Goal: Information Seeking & Learning: Learn about a topic

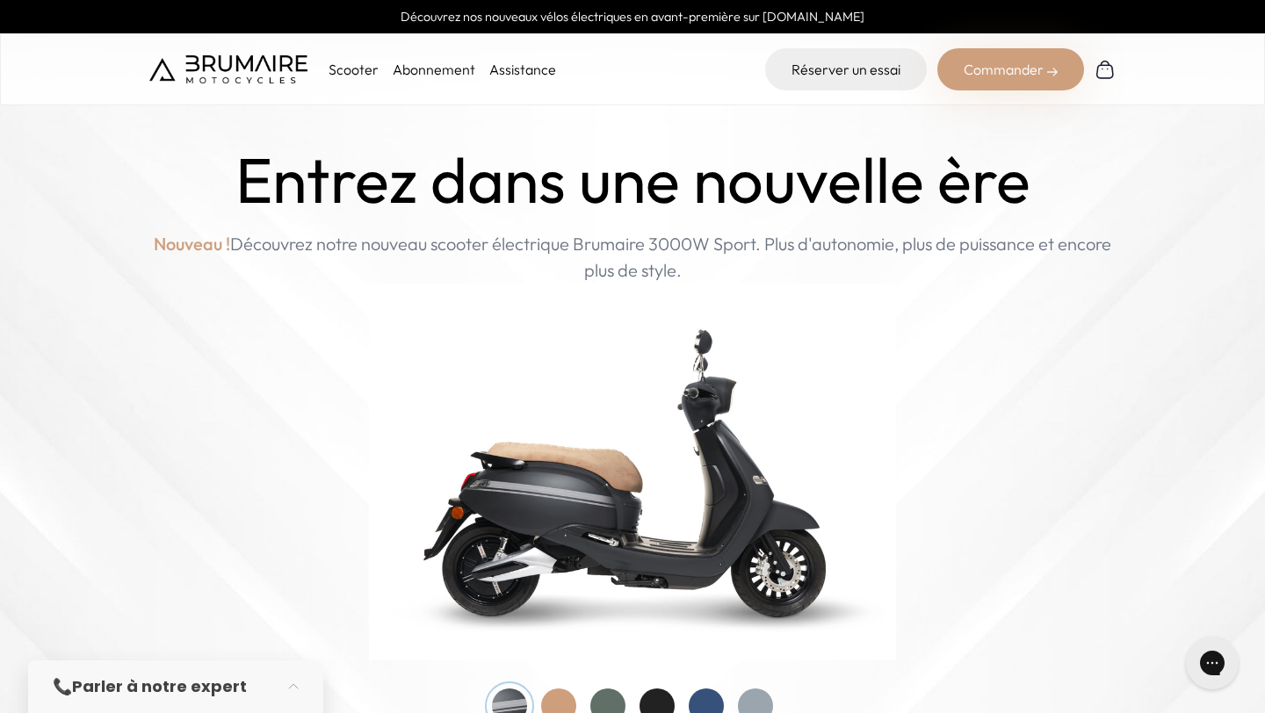
click at [450, 76] on link "Abonnement" at bounding box center [434, 70] width 83 height 18
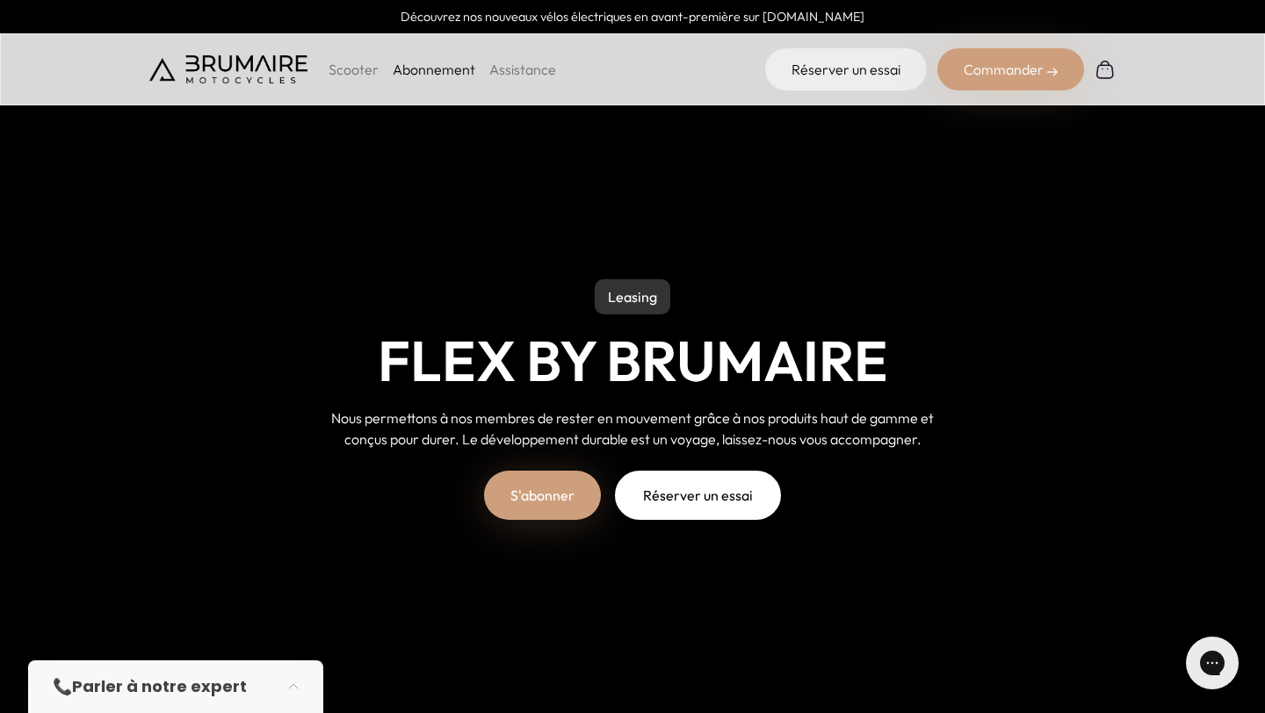
click at [518, 77] on link "Assistance" at bounding box center [522, 70] width 67 height 18
click at [430, 68] on link "Abonnement" at bounding box center [434, 70] width 83 height 18
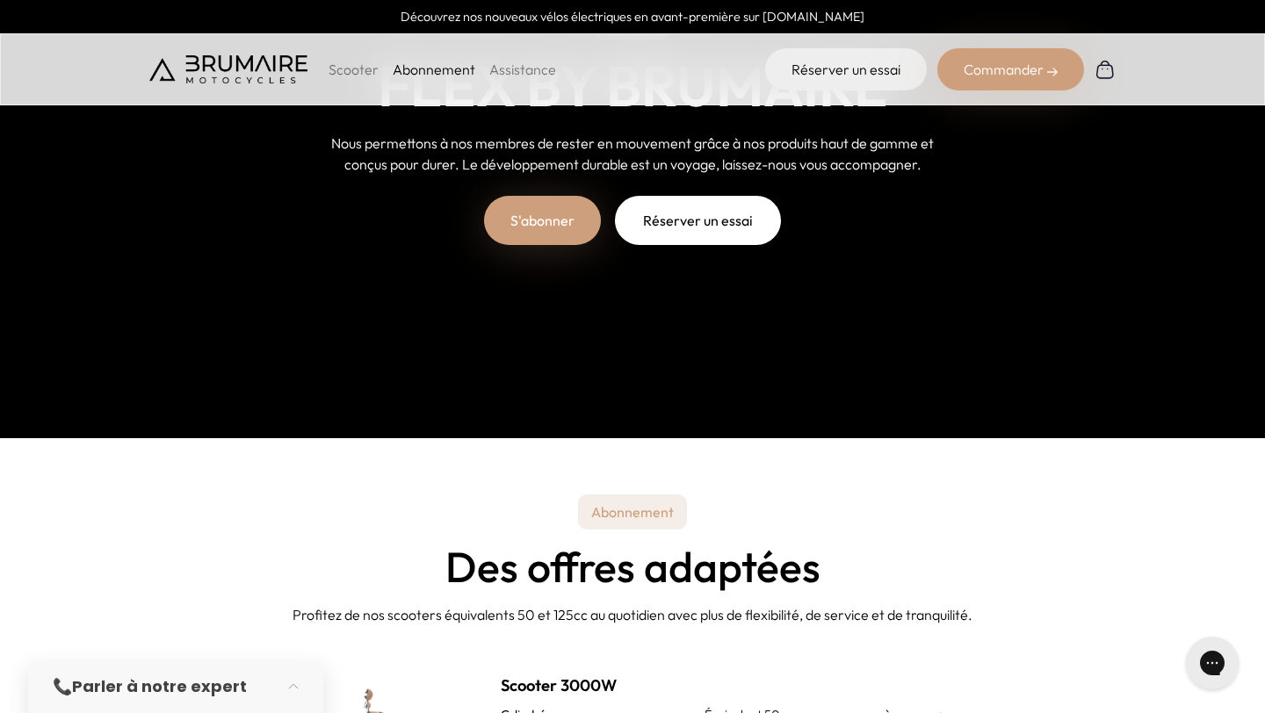
scroll to position [258, 0]
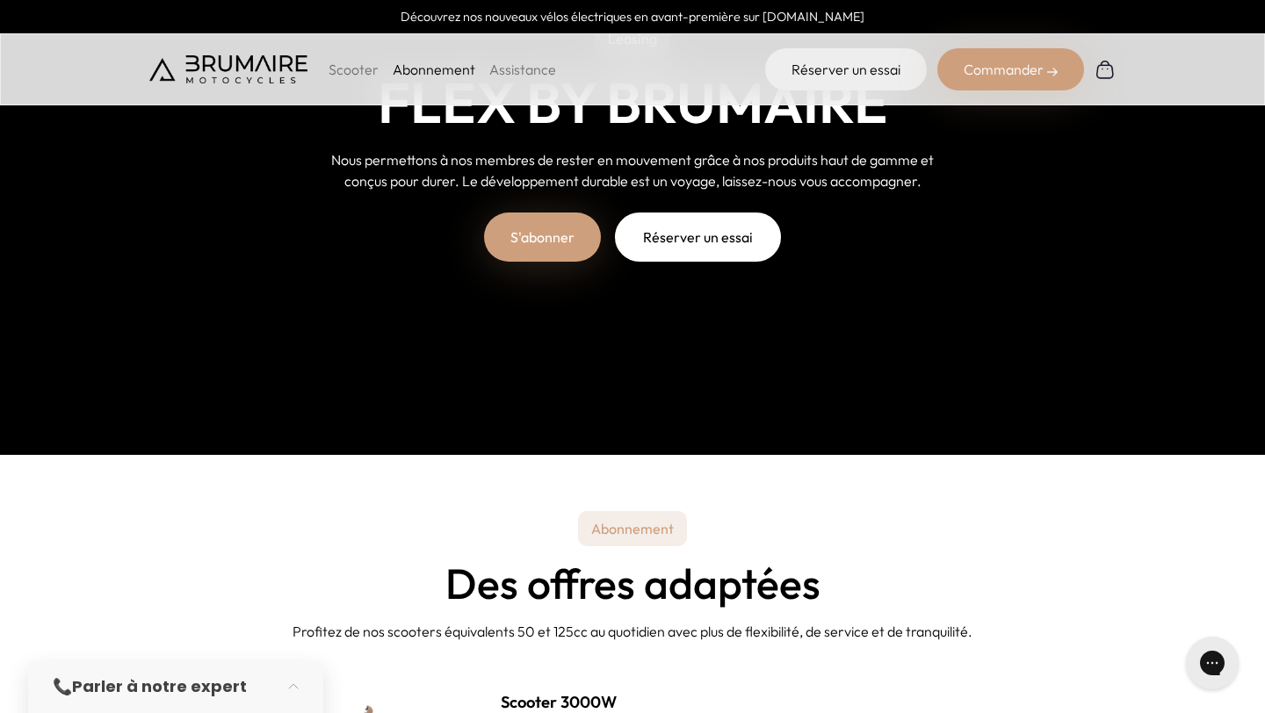
click at [672, 242] on link "Réserver un essai" at bounding box center [698, 237] width 166 height 49
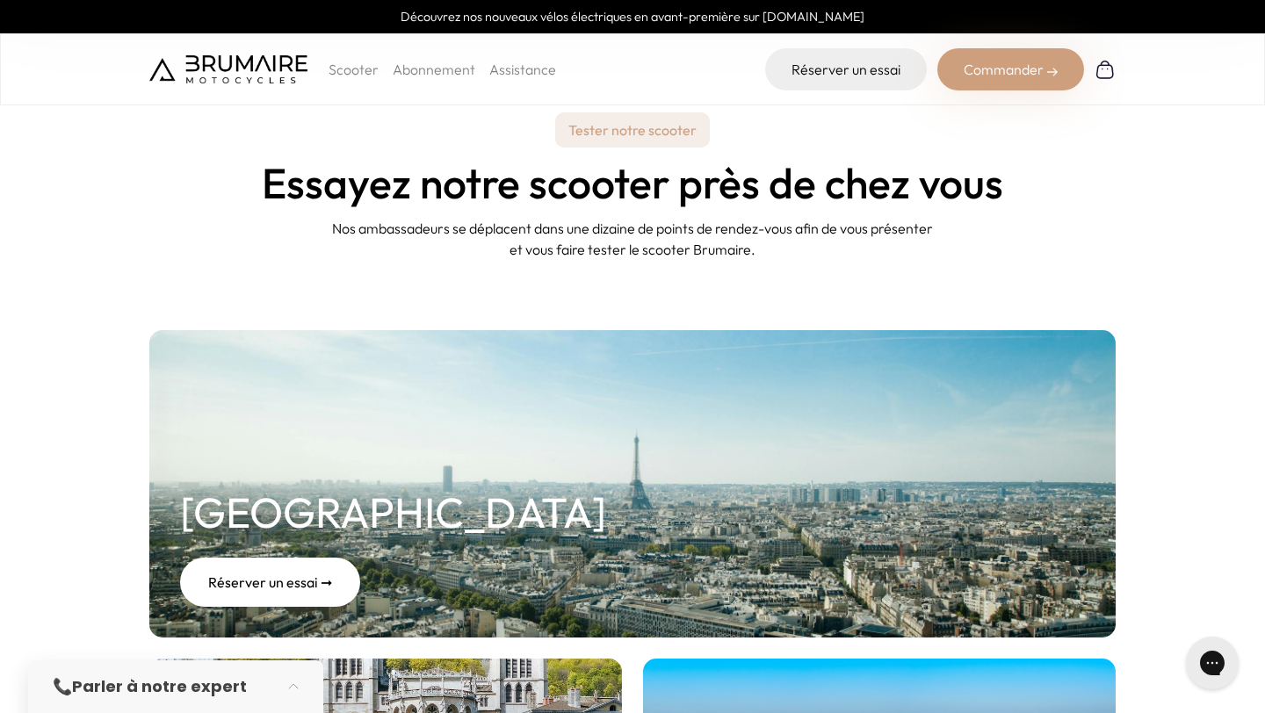
scroll to position [237, 0]
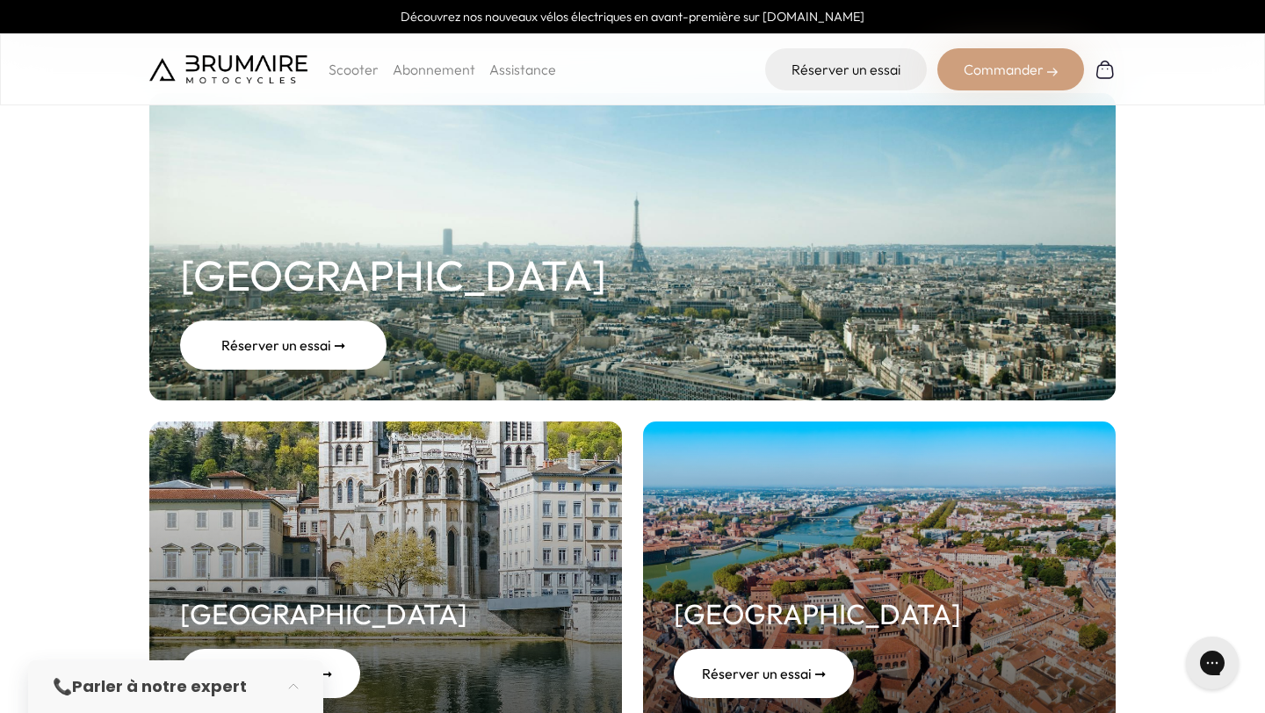
click at [302, 343] on div "Réserver un essai ➞" at bounding box center [283, 345] width 206 height 49
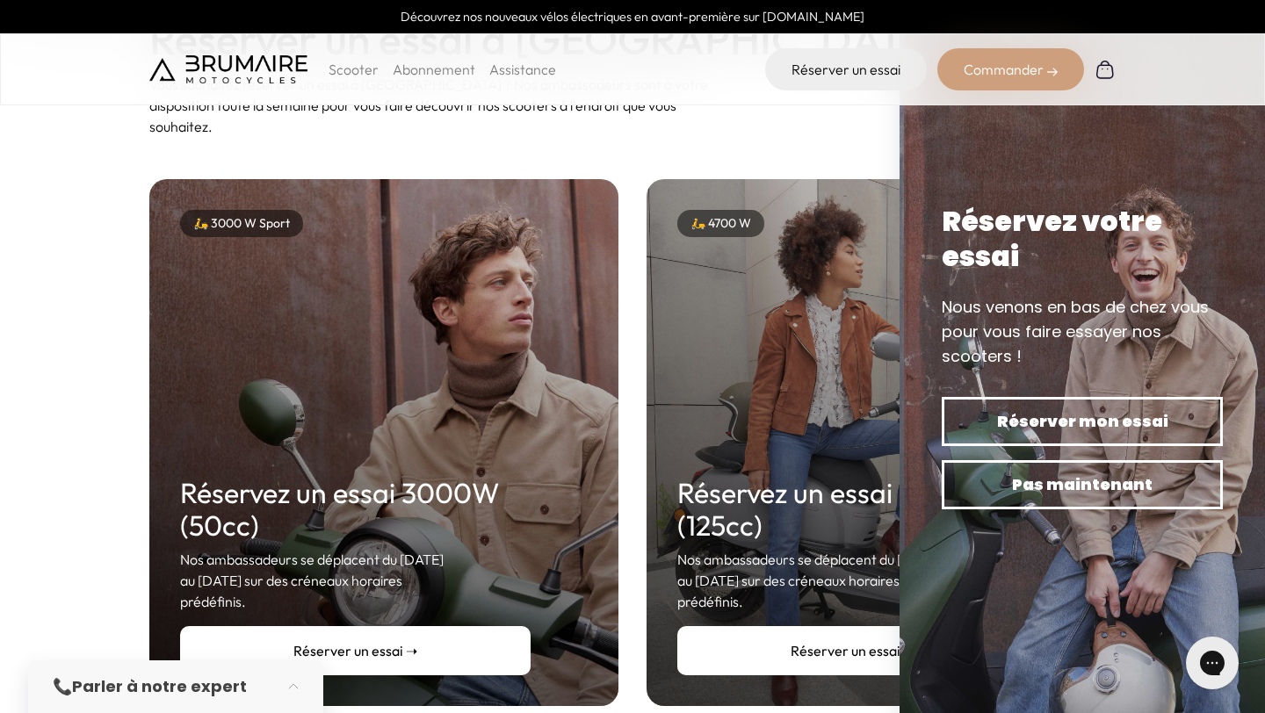
scroll to position [179, 0]
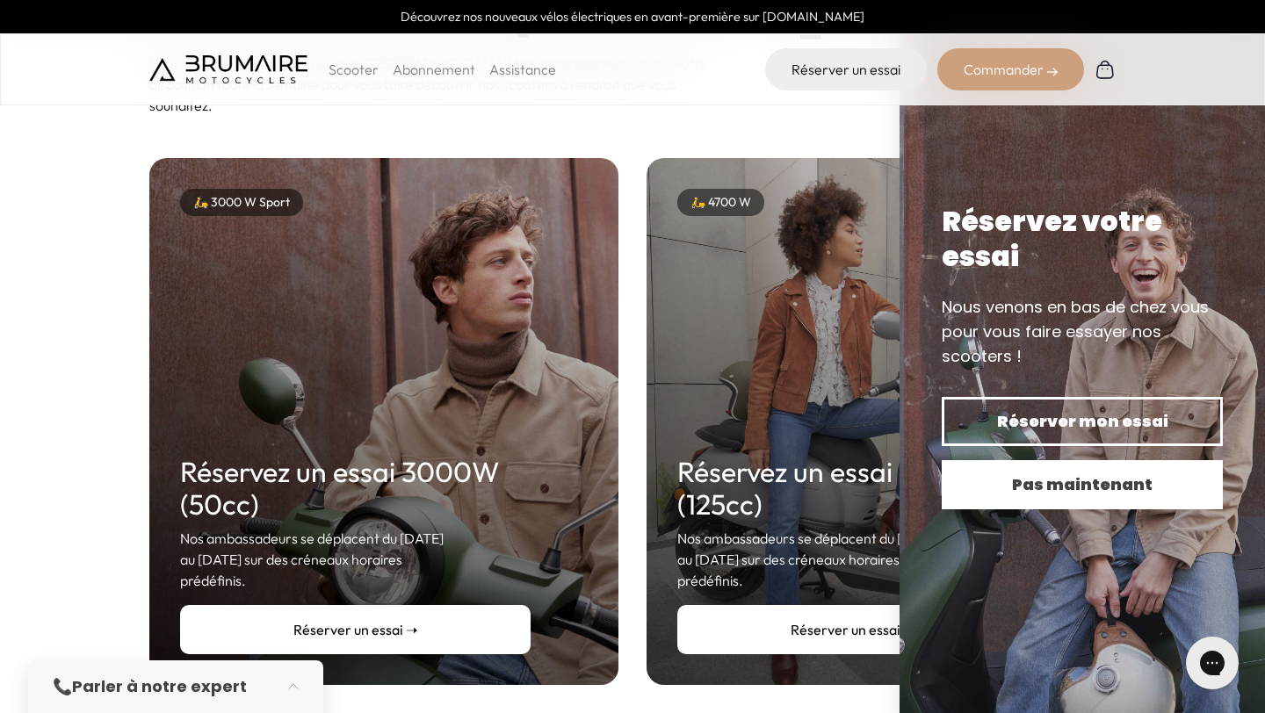
click at [1080, 482] on span "Pas maintenant" at bounding box center [1083, 485] width 220 height 25
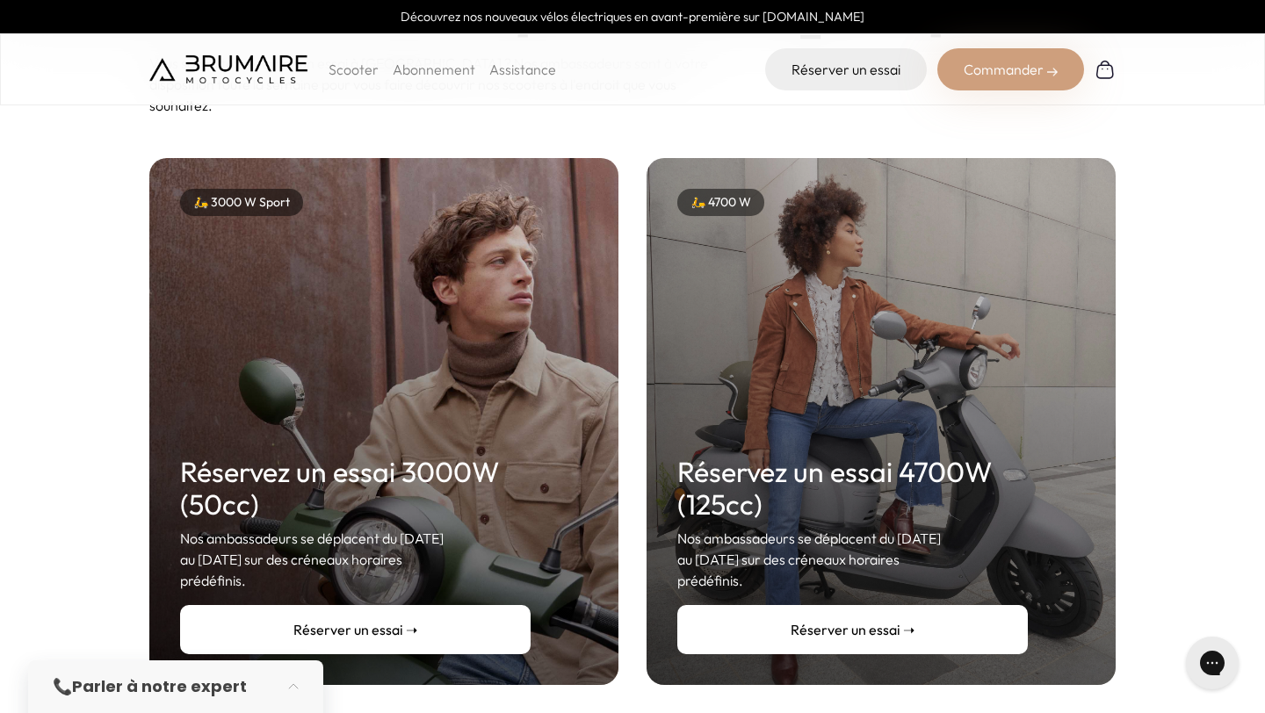
click at [900, 607] on link "Réserver un essai ➝" at bounding box center [852, 629] width 351 height 49
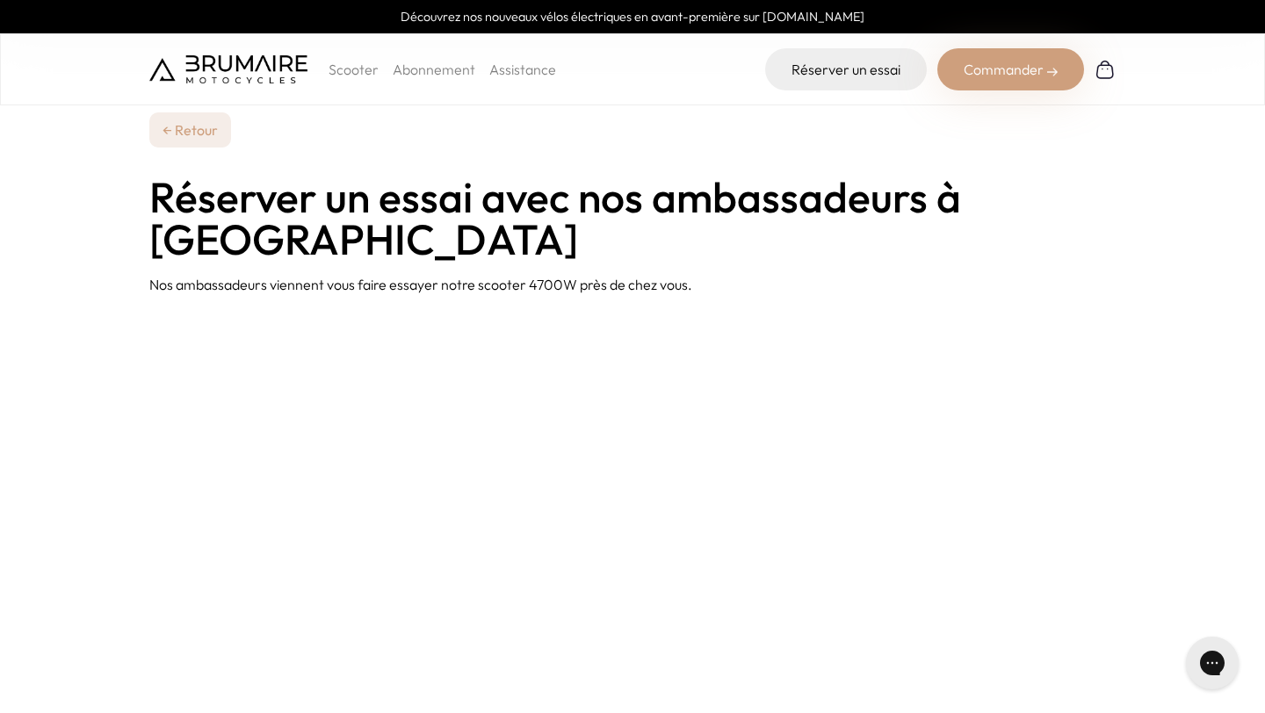
click at [386, 74] on ul "Scooter Abonnement Assistance" at bounding box center [443, 69] width 228 height 21
click at [413, 71] on link "Abonnement" at bounding box center [434, 70] width 83 height 18
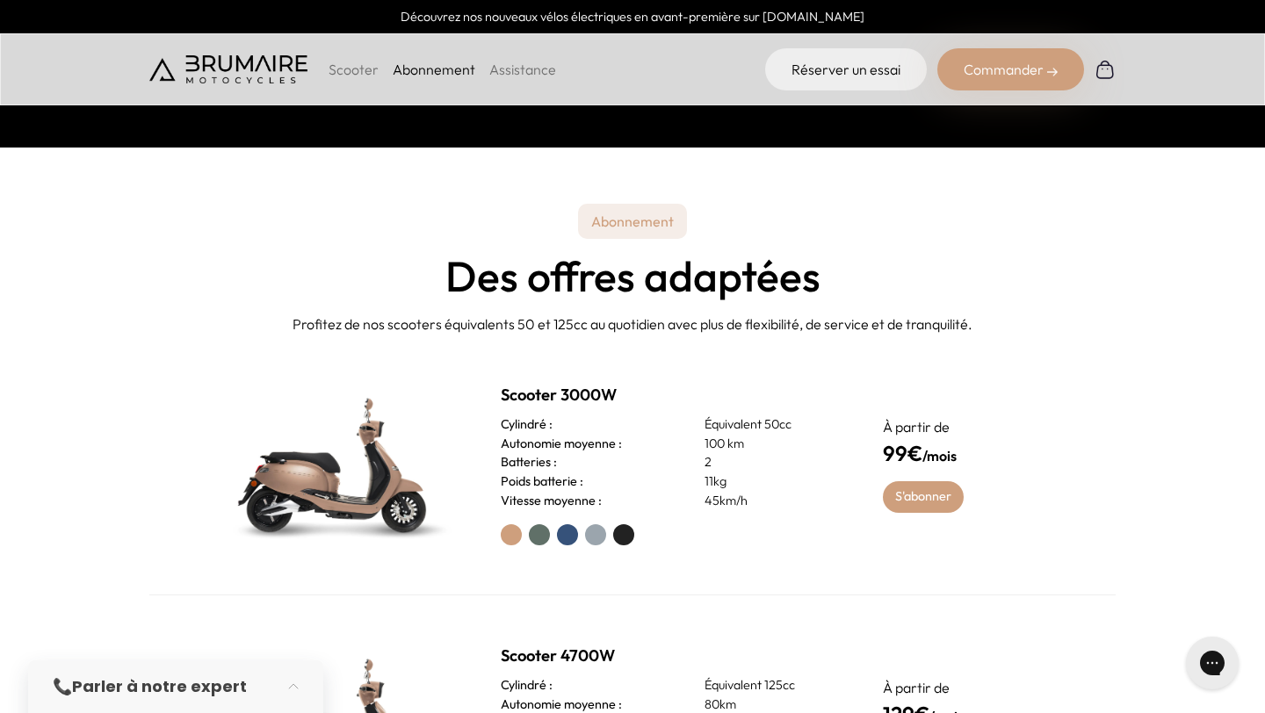
scroll to position [684, 0]
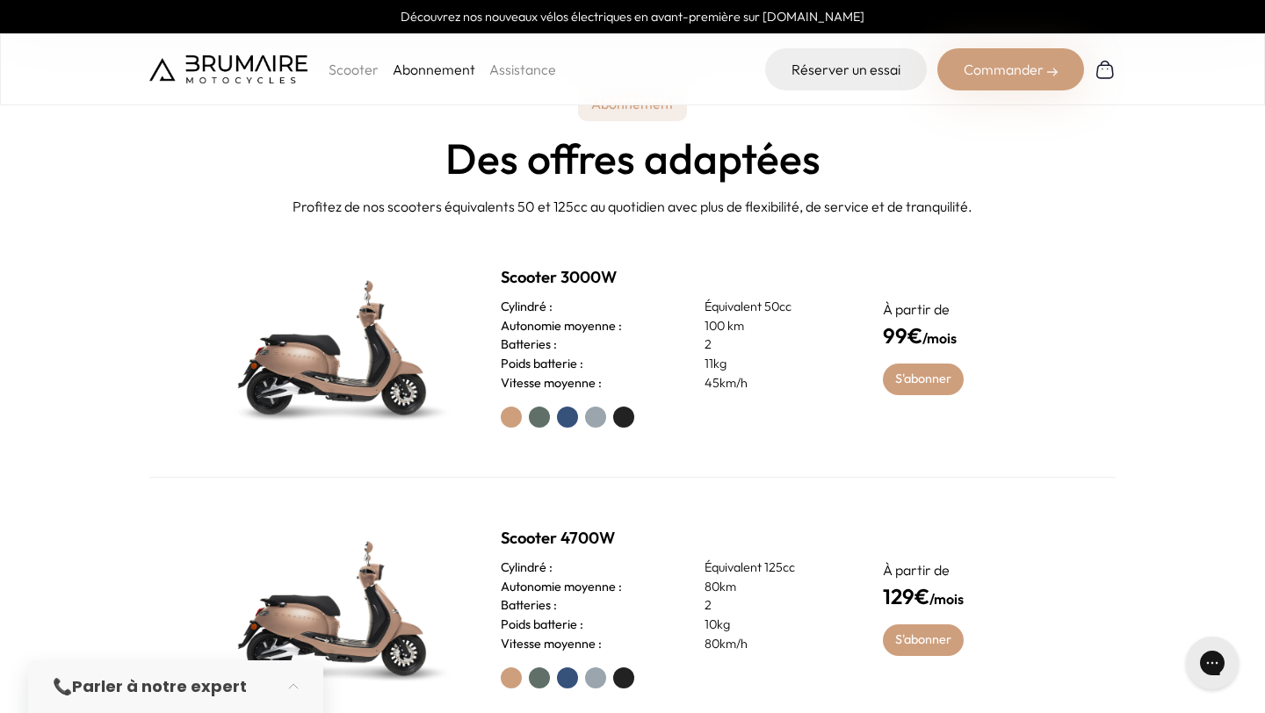
click at [603, 286] on h2 "Scooter 3000W" at bounding box center [671, 277] width 340 height 25
click at [371, 361] on img at bounding box center [336, 347] width 246 height 176
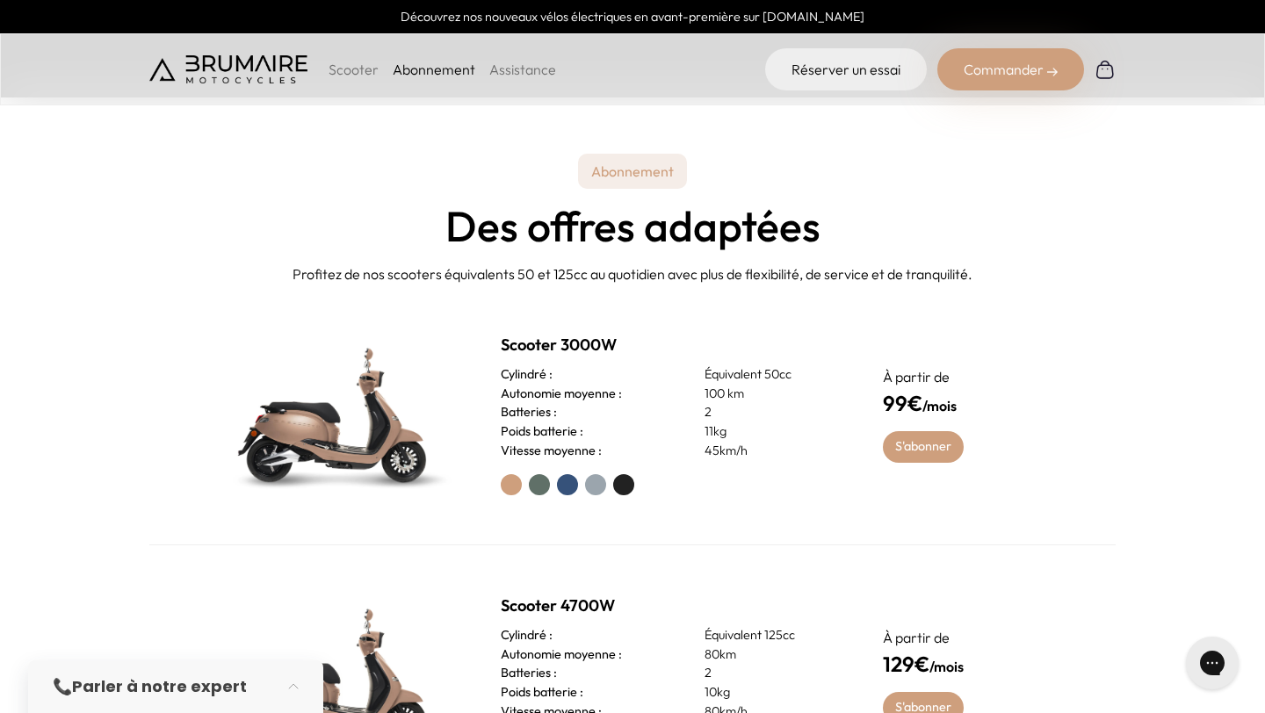
scroll to position [619, 0]
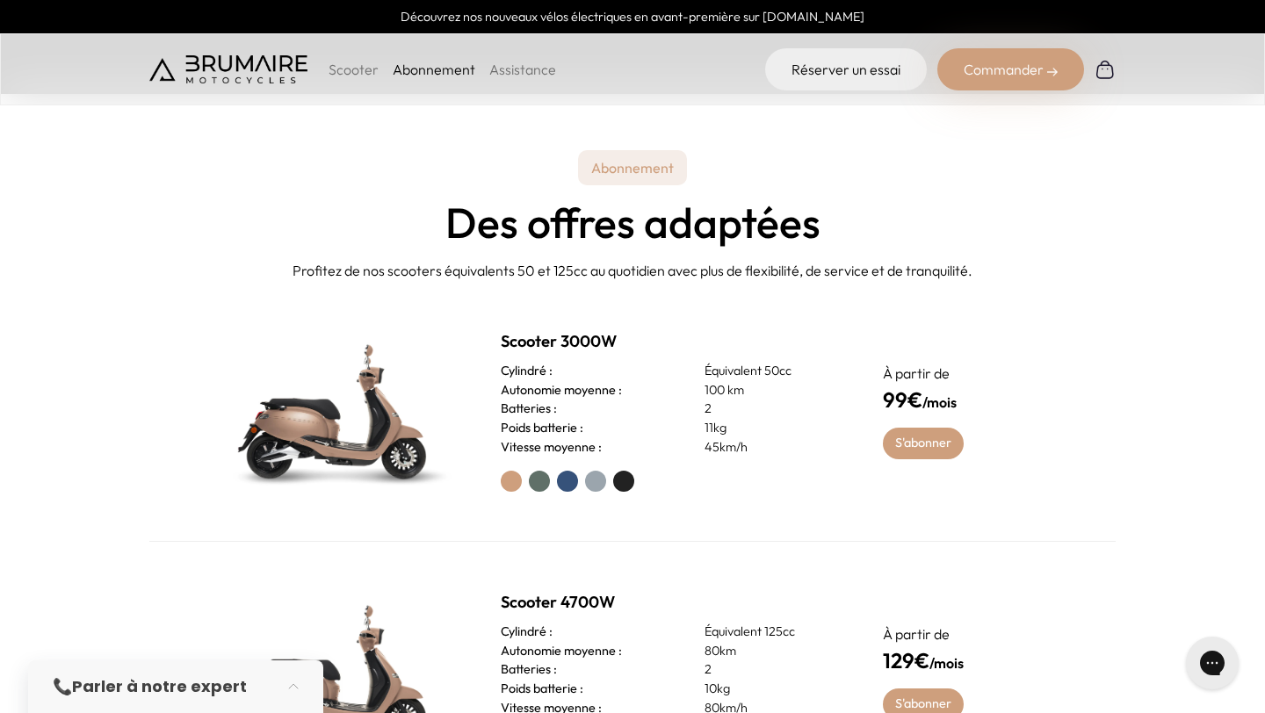
click at [356, 70] on p "Scooter" at bounding box center [354, 69] width 50 height 21
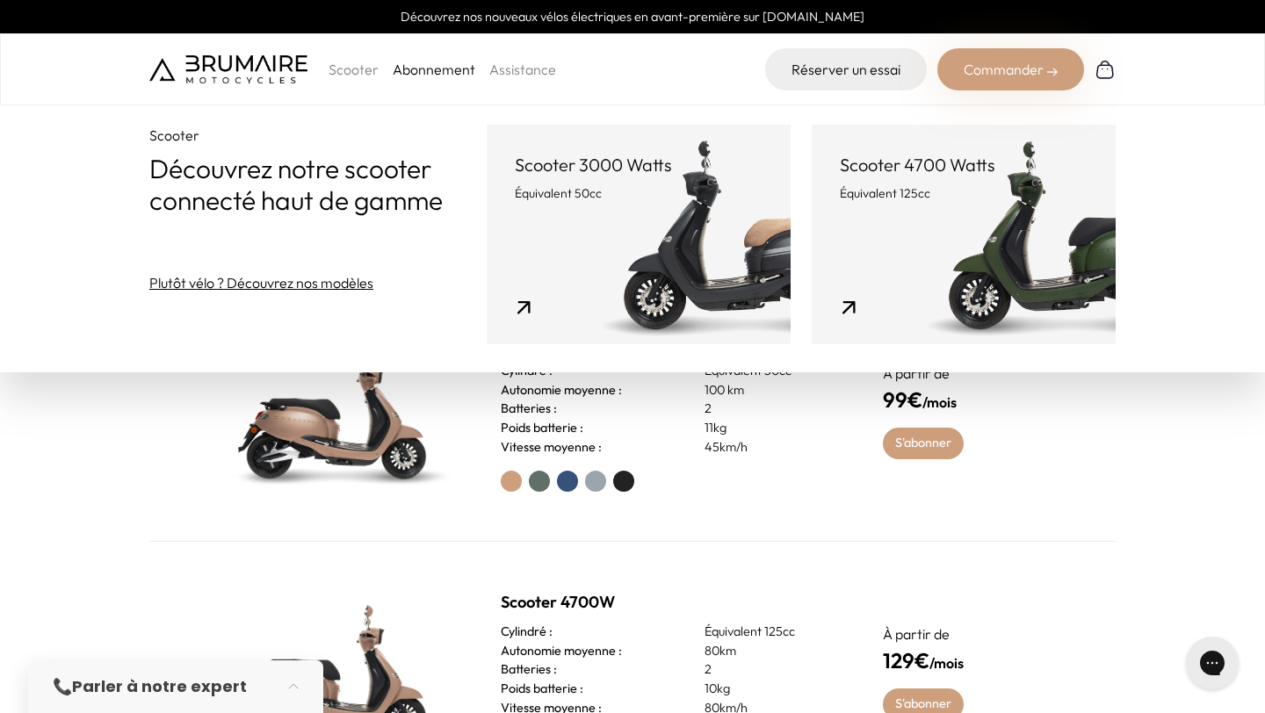
click at [674, 214] on link "Scooter 3000 Watts Équivalent 50cc" at bounding box center [639, 235] width 304 height 220
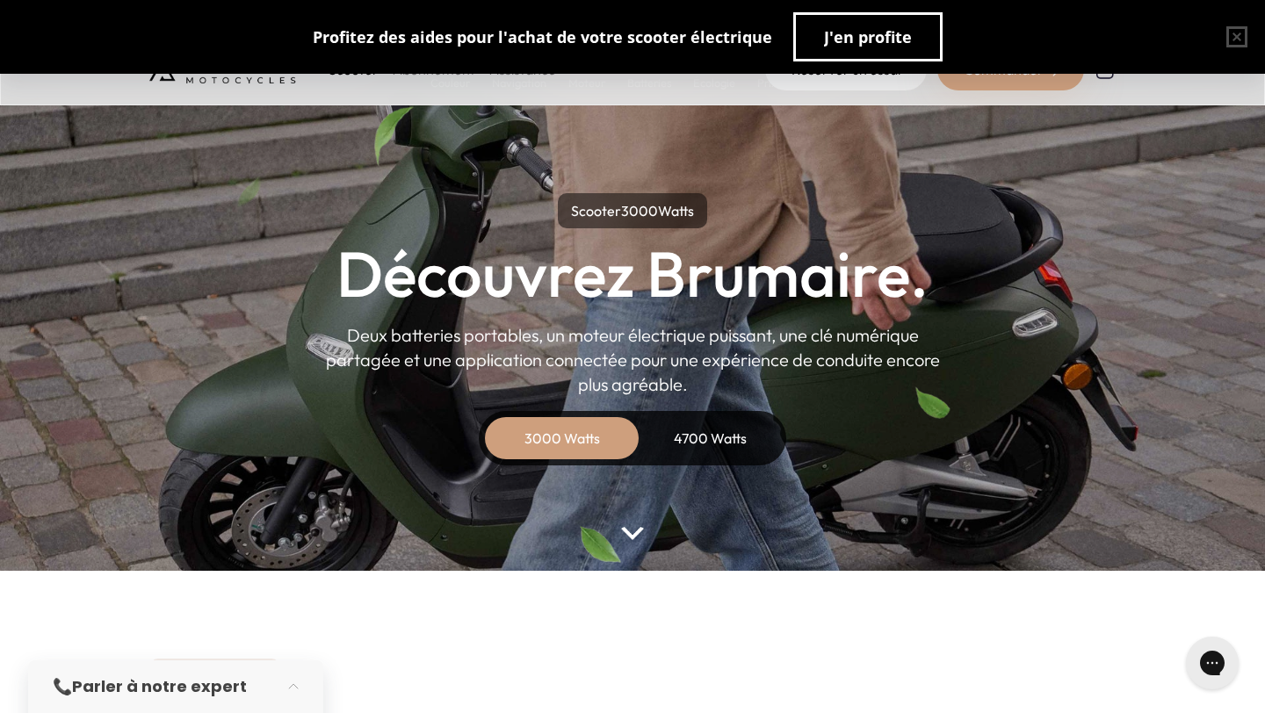
click at [716, 438] on div "4700 Watts" at bounding box center [710, 438] width 141 height 42
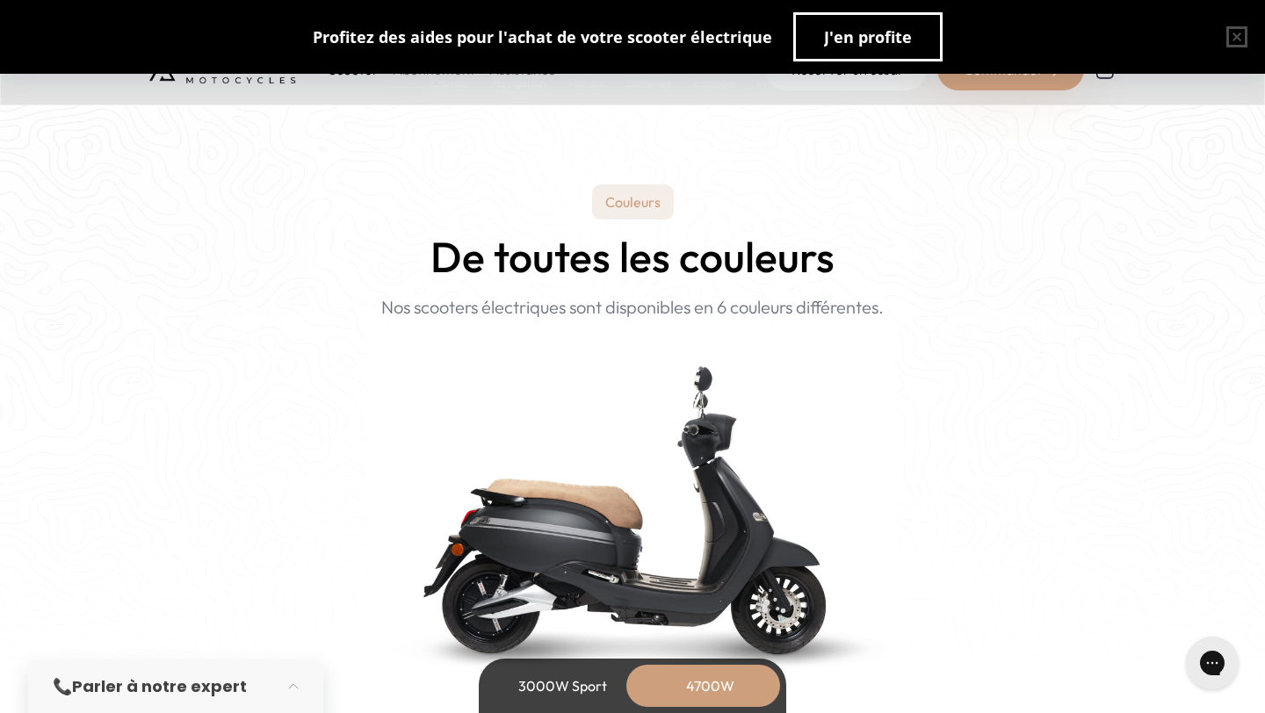
scroll to position [1798, 0]
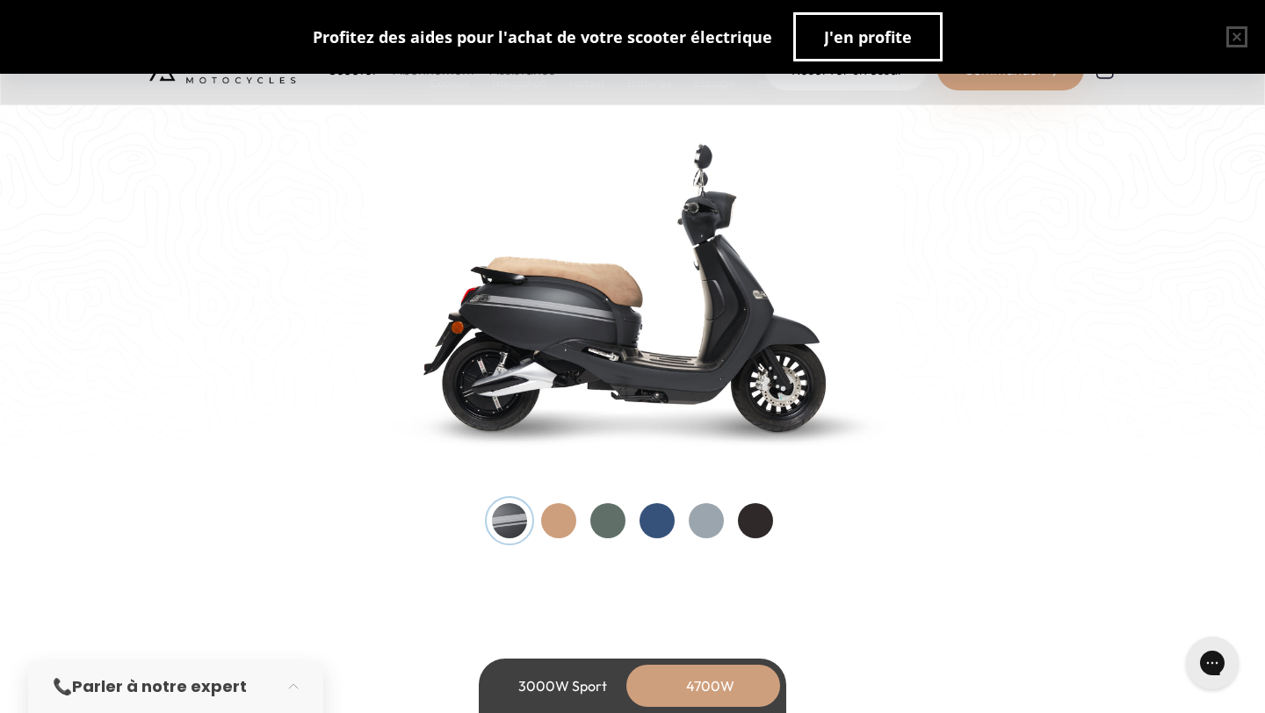
click at [641, 508] on div at bounding box center [632, 520] width 281 height 35
click at [646, 513] on div at bounding box center [657, 520] width 35 height 35
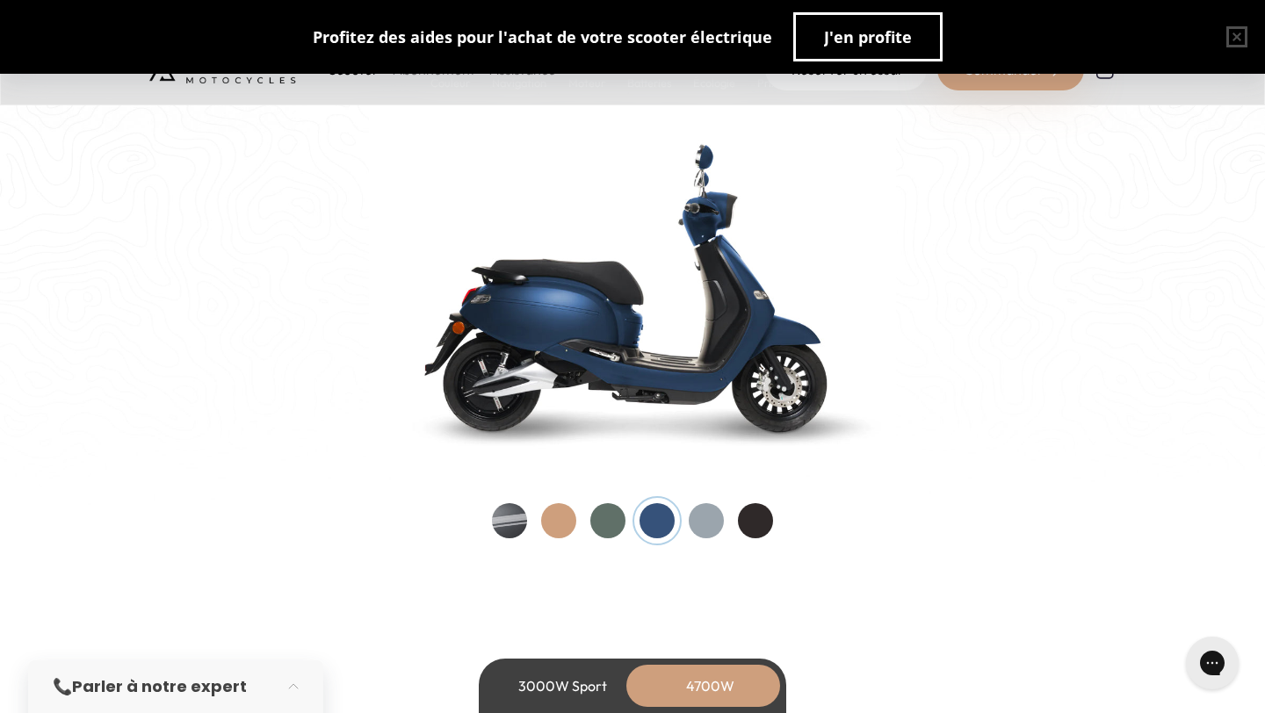
click at [745, 518] on div at bounding box center [755, 520] width 35 height 35
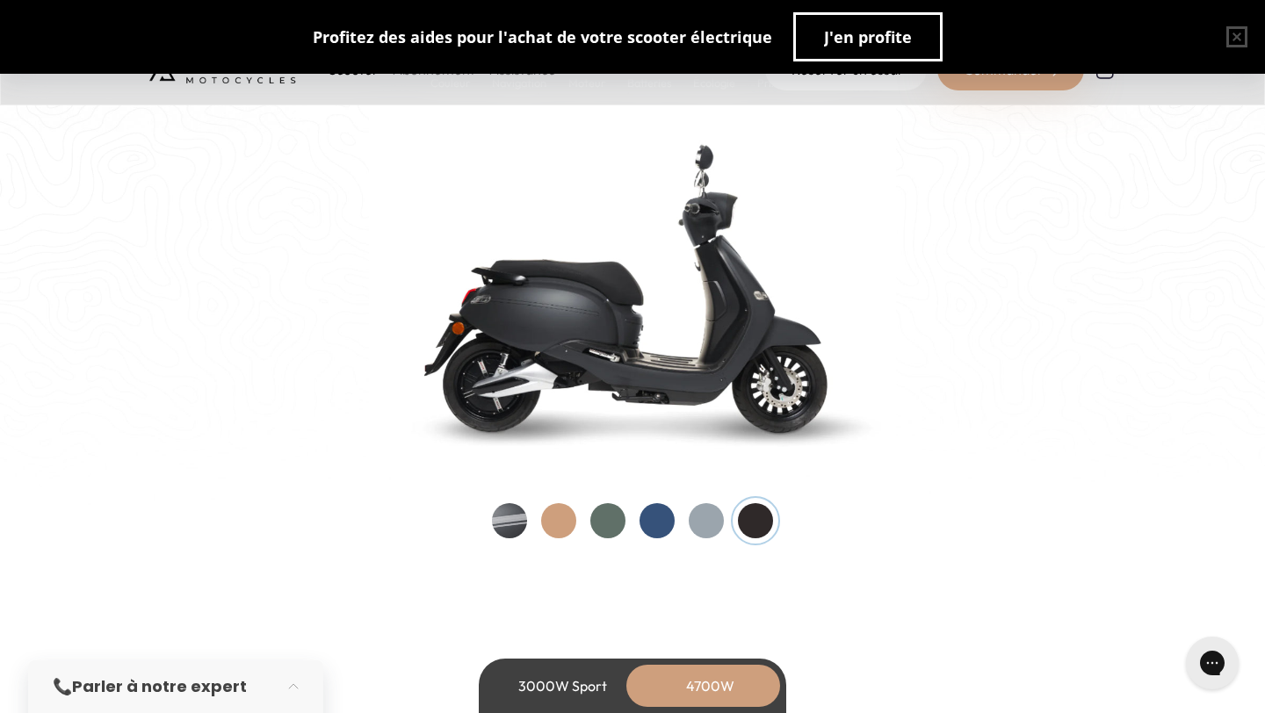
click at [713, 519] on div at bounding box center [706, 520] width 35 height 35
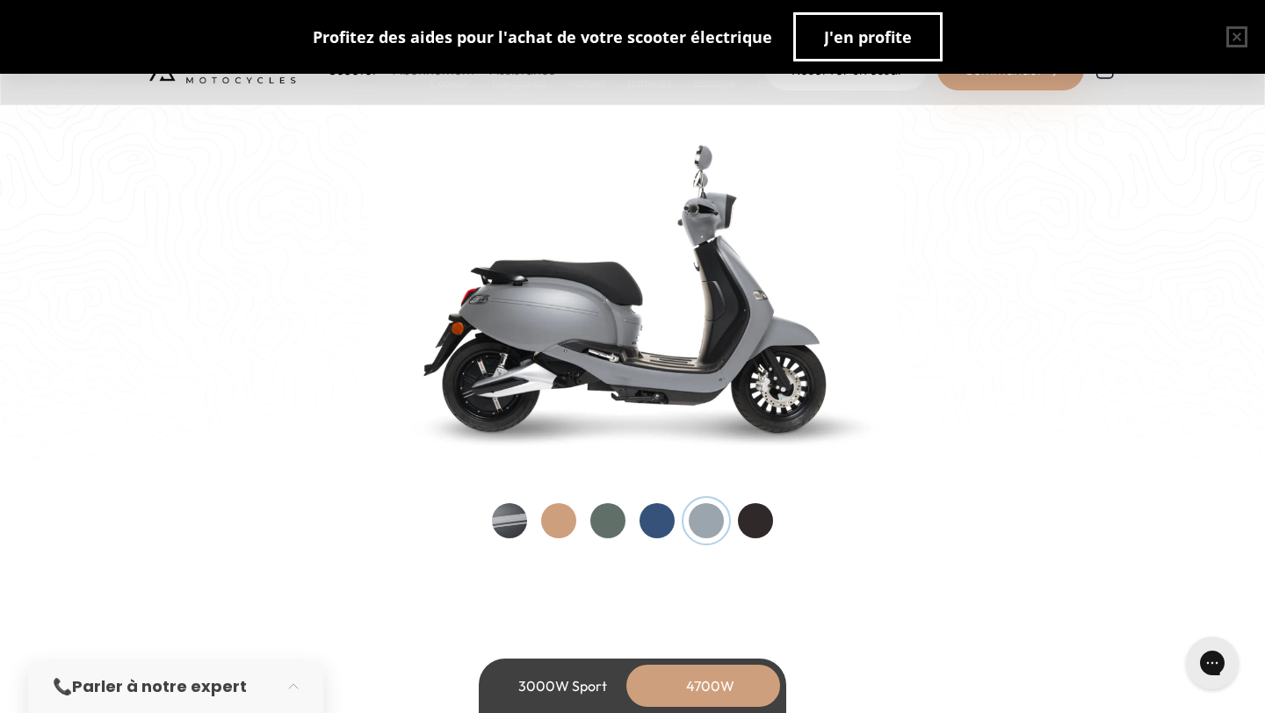
click at [756, 525] on div at bounding box center [755, 520] width 35 height 35
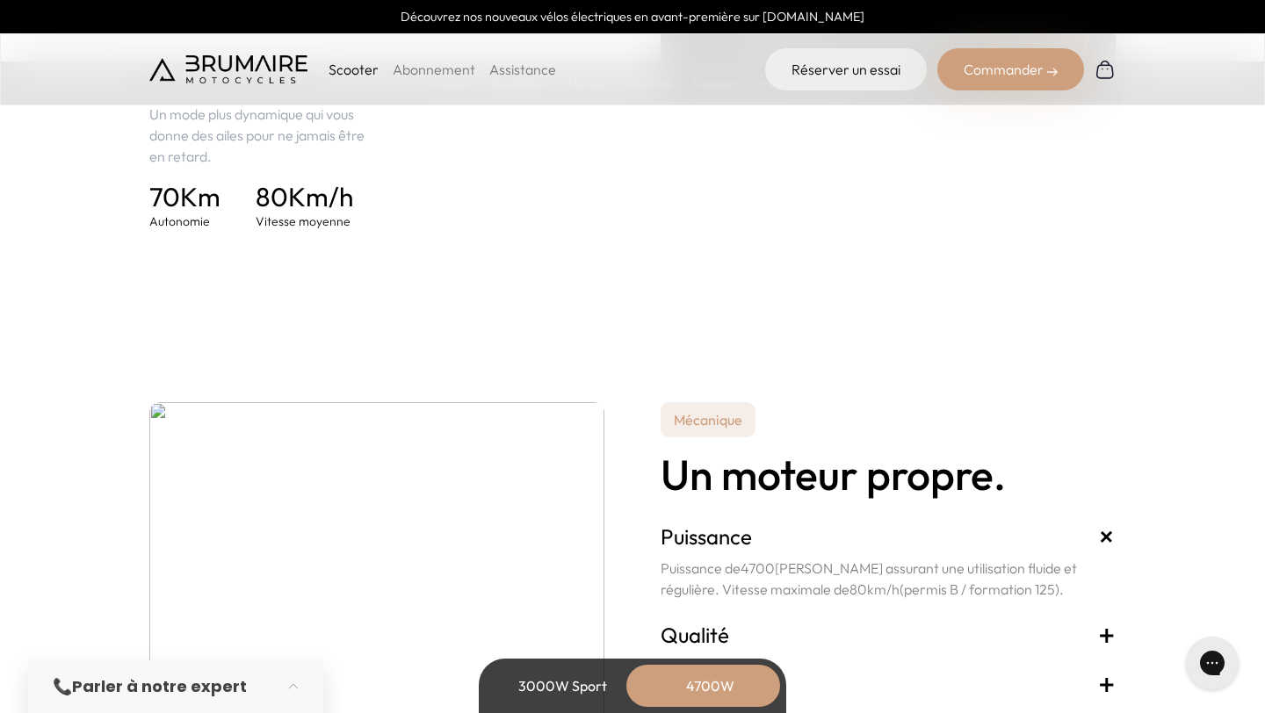
scroll to position [3203, 0]
